Goal: Entertainment & Leisure: Consume media (video, audio)

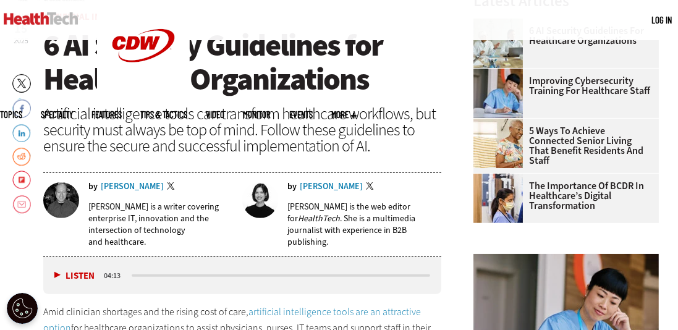
scroll to position [385, 0]
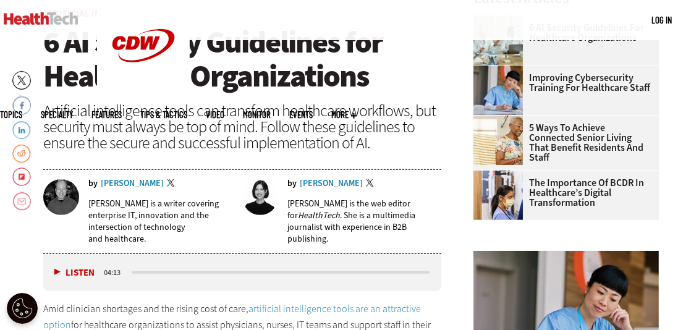
click at [56, 270] on button "Listen" at bounding box center [74, 272] width 40 height 9
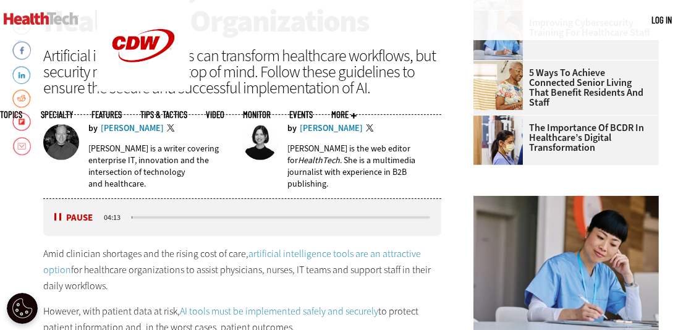
scroll to position [457, 0]
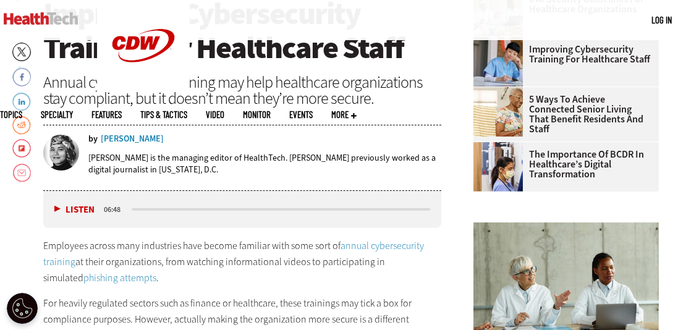
scroll to position [414, 0]
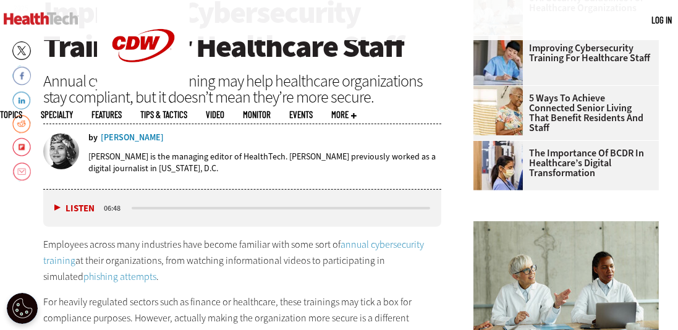
click at [50, 207] on div "Listen Pause 06:48" at bounding box center [242, 208] width 398 height 37
click at [54, 206] on button "Listen" at bounding box center [74, 208] width 40 height 9
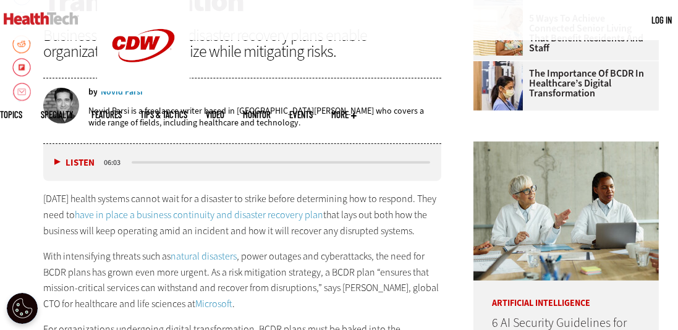
scroll to position [495, 0]
click at [57, 158] on button "Listen" at bounding box center [74, 162] width 40 height 9
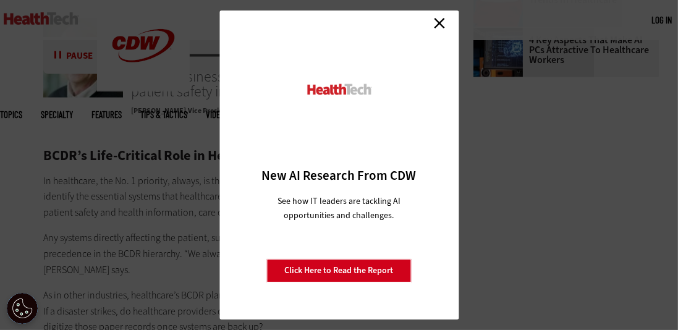
scroll to position [1854, 0]
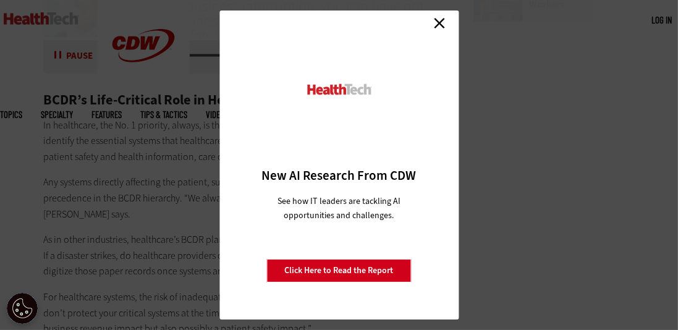
click at [437, 25] on link "Close" at bounding box center [439, 23] width 19 height 19
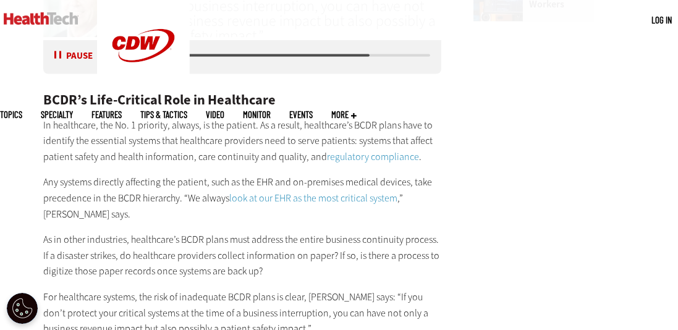
click at [182, 189] on p "Any systems directly affecting the patient, such as the EHR and on-premises med…" at bounding box center [242, 198] width 398 height 48
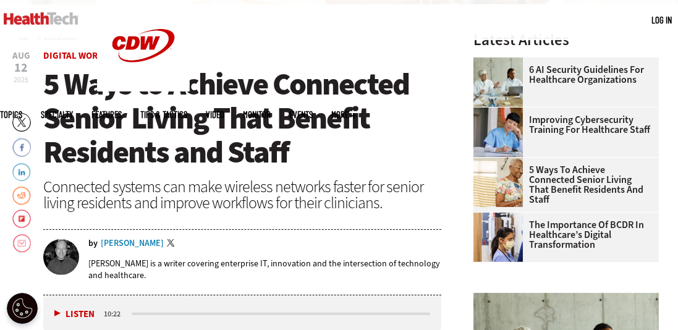
scroll to position [366, 0]
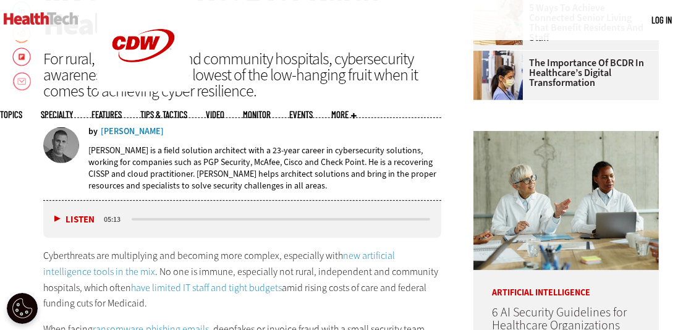
scroll to position [510, 0]
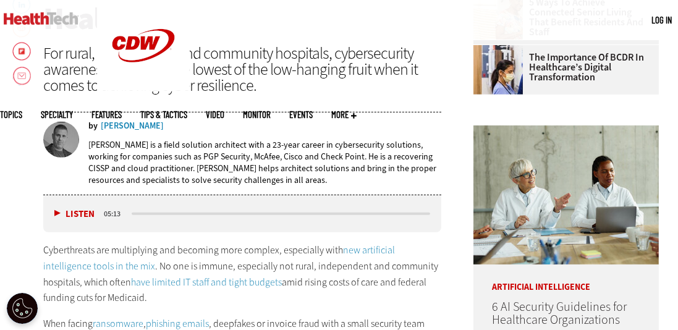
click at [57, 211] on button "Listen" at bounding box center [74, 214] width 40 height 9
click at [58, 211] on button "Pause" at bounding box center [73, 214] width 38 height 9
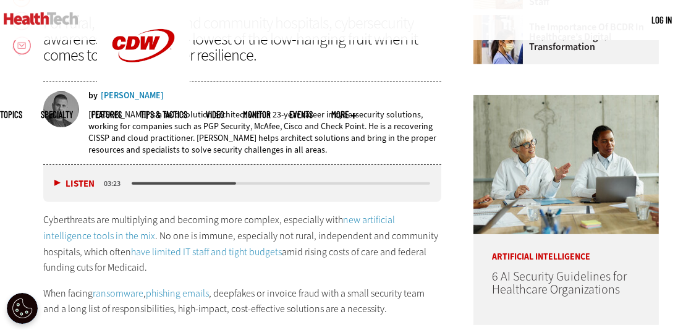
scroll to position [552, 0]
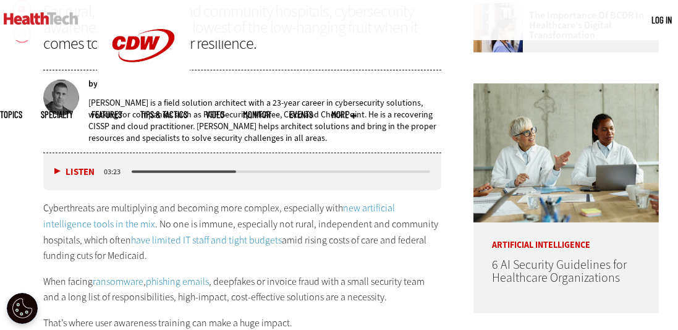
click at [56, 168] on button "Listen" at bounding box center [74, 172] width 40 height 9
click at [58, 168] on button "Pause" at bounding box center [73, 172] width 38 height 9
click at [57, 169] on button "Listen" at bounding box center [74, 172] width 40 height 9
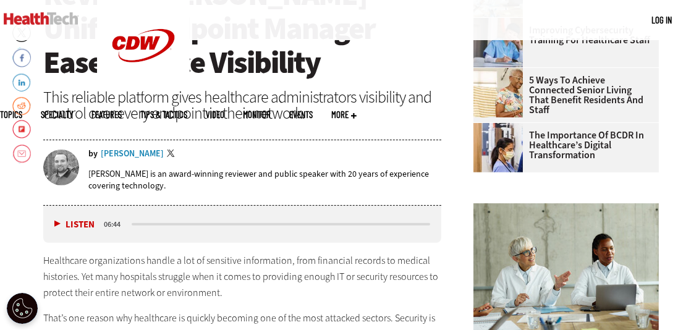
scroll to position [433, 0]
